Goal: Task Accomplishment & Management: Use online tool/utility

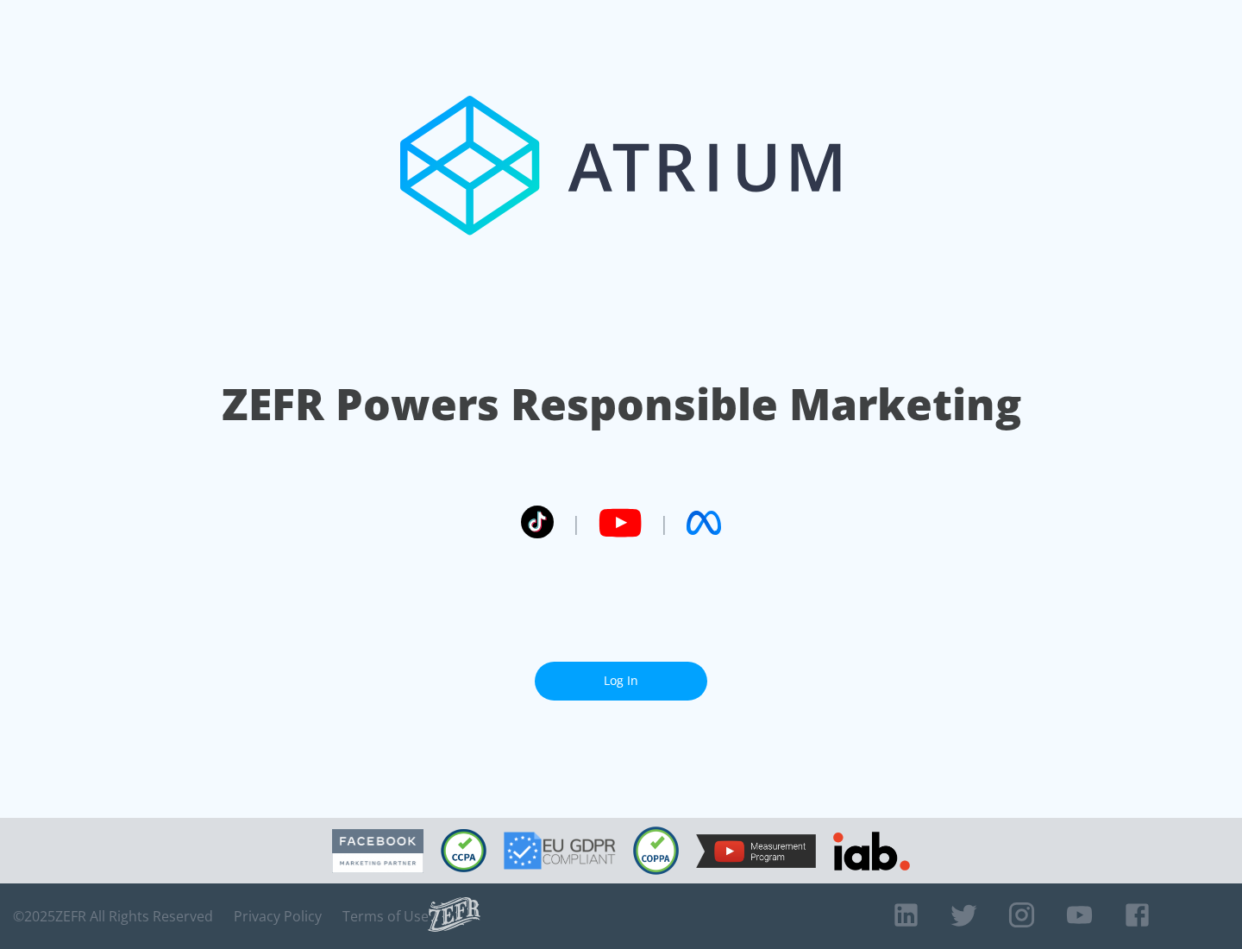
click at [621, 680] on link "Log In" at bounding box center [621, 680] width 172 height 39
